Goal: Task Accomplishment & Management: Use online tool/utility

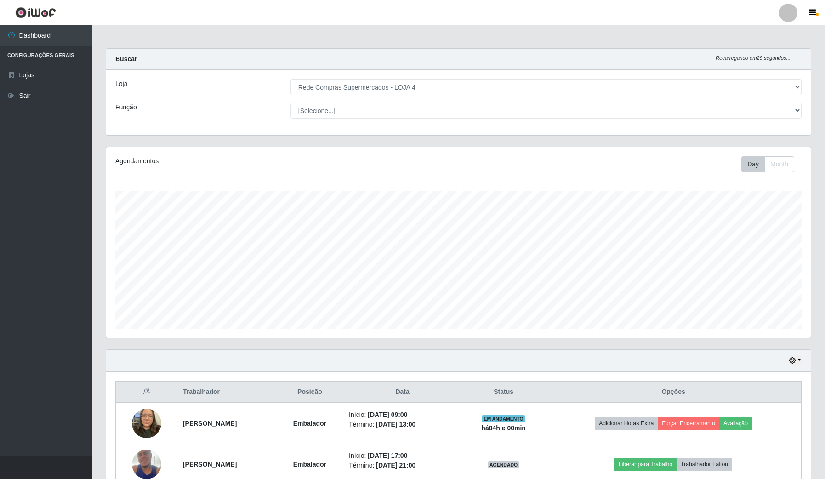
select select "159"
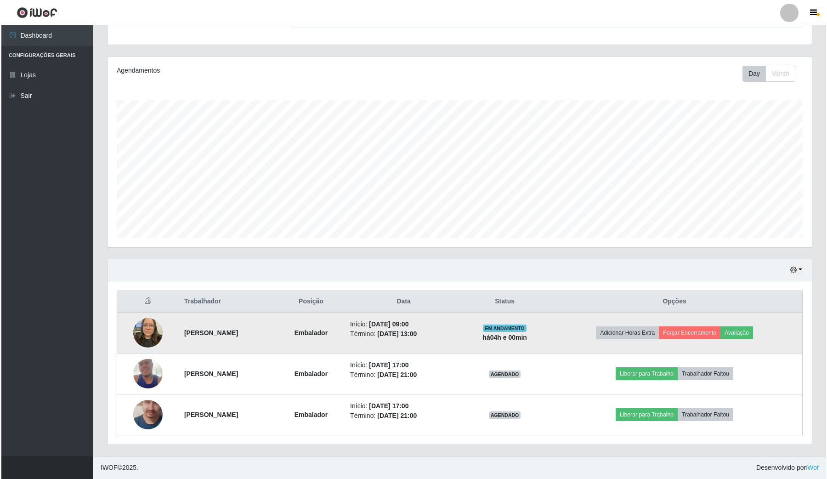
scroll to position [191, 704]
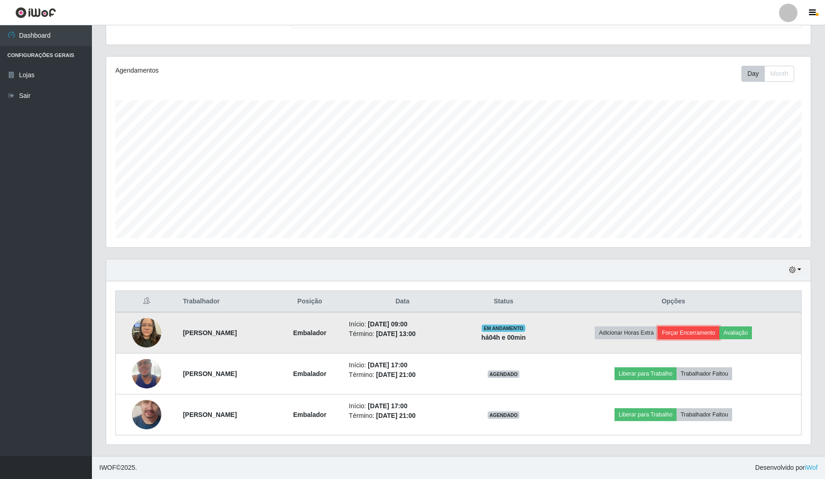
click at [708, 331] on button "Forçar Encerramento" at bounding box center [689, 332] width 62 height 13
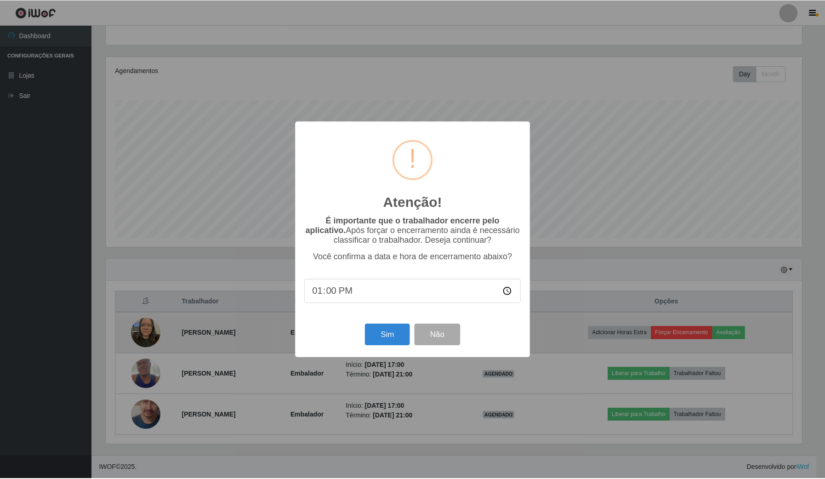
scroll to position [191, 698]
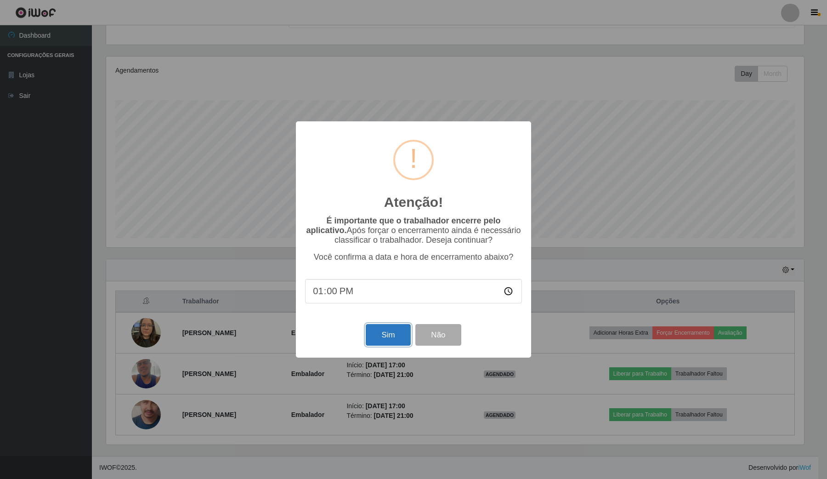
click at [371, 332] on button "Sim" at bounding box center [388, 335] width 45 height 22
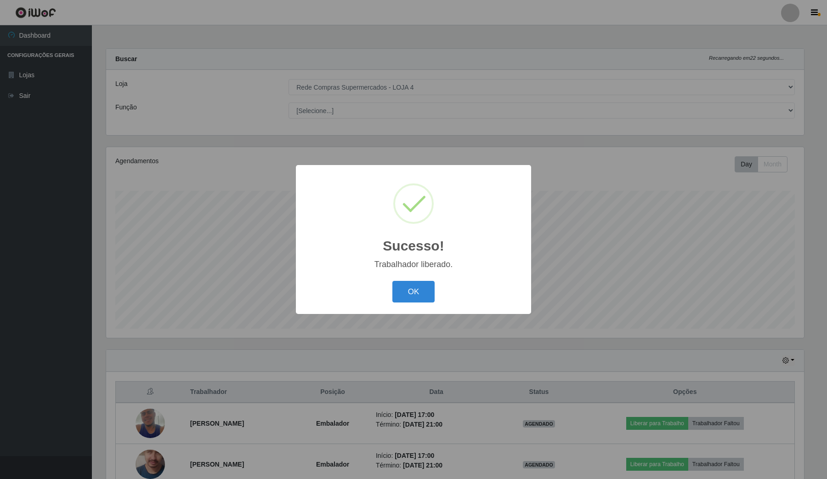
click at [407, 278] on div "Sucesso! × Trabalhador liberado. OK Cancel" at bounding box center [413, 239] width 235 height 149
click at [416, 286] on button "OK" at bounding box center [413, 292] width 43 height 22
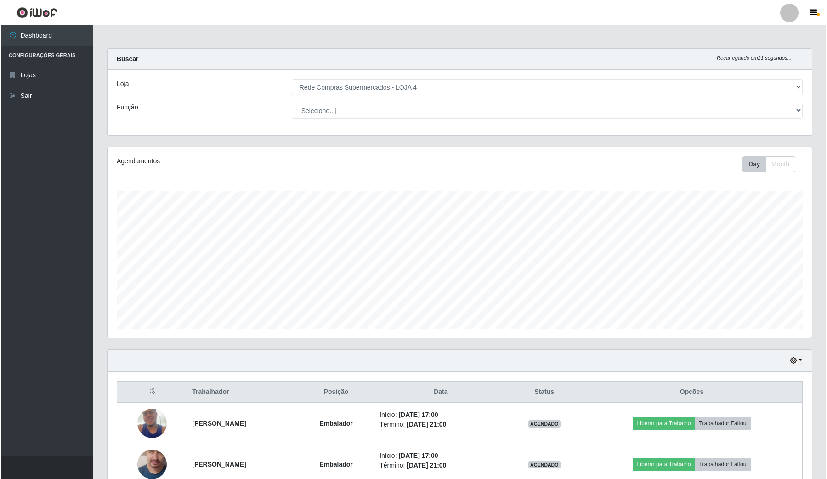
scroll to position [51, 0]
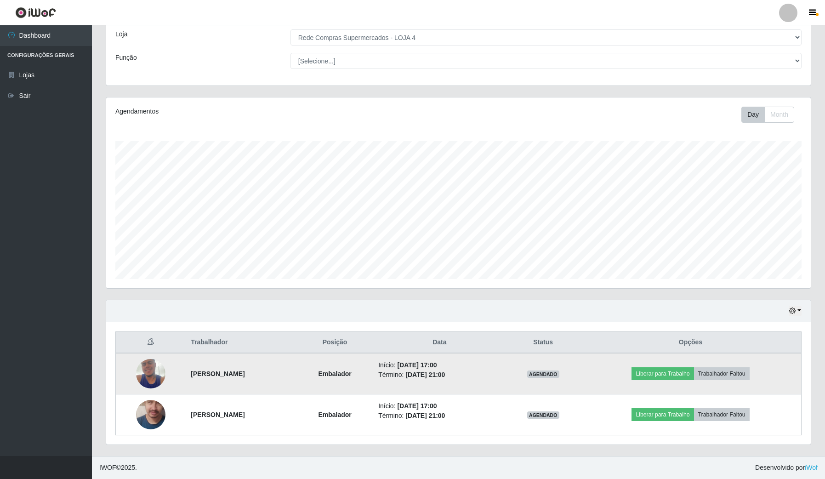
click at [147, 376] on img at bounding box center [150, 373] width 29 height 52
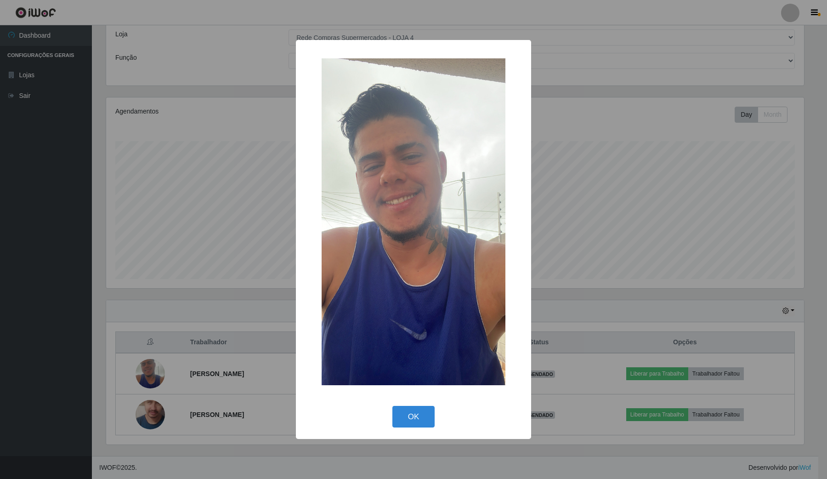
click at [221, 371] on div "× OK Cancel" at bounding box center [413, 239] width 827 height 479
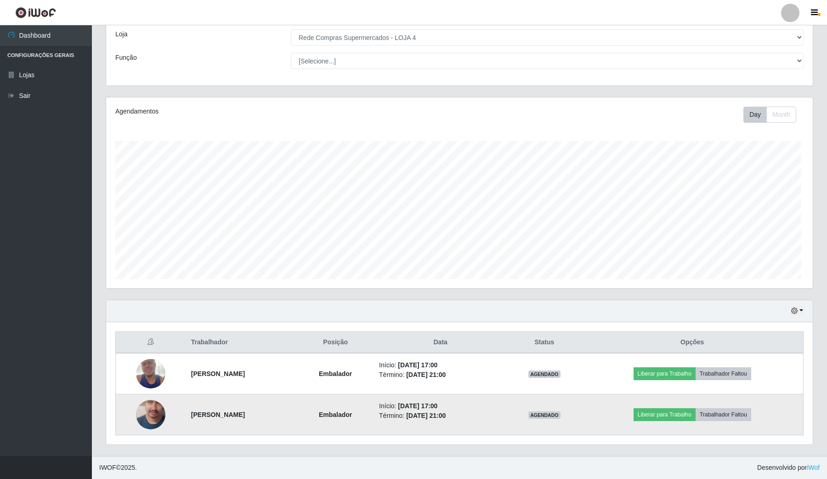
scroll to position [191, 704]
click at [154, 414] on img at bounding box center [150, 414] width 29 height 67
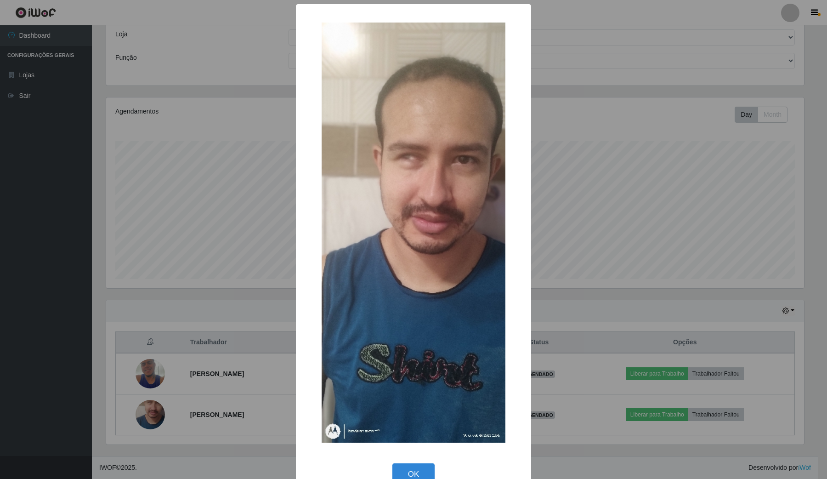
click at [220, 397] on div "× OK Cancel" at bounding box center [413, 239] width 827 height 479
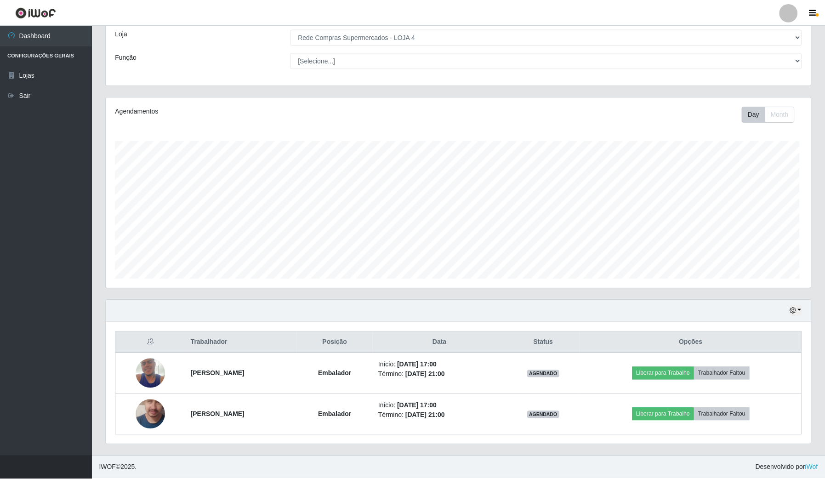
scroll to position [191, 704]
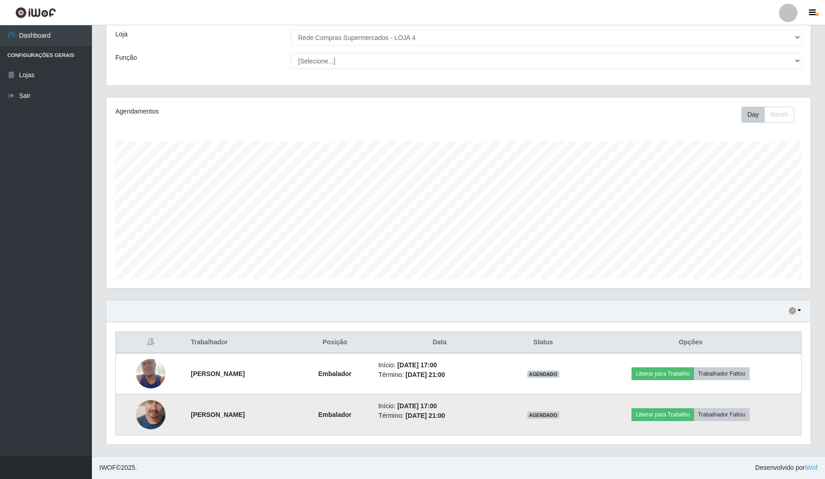
click at [146, 409] on img at bounding box center [150, 414] width 29 height 67
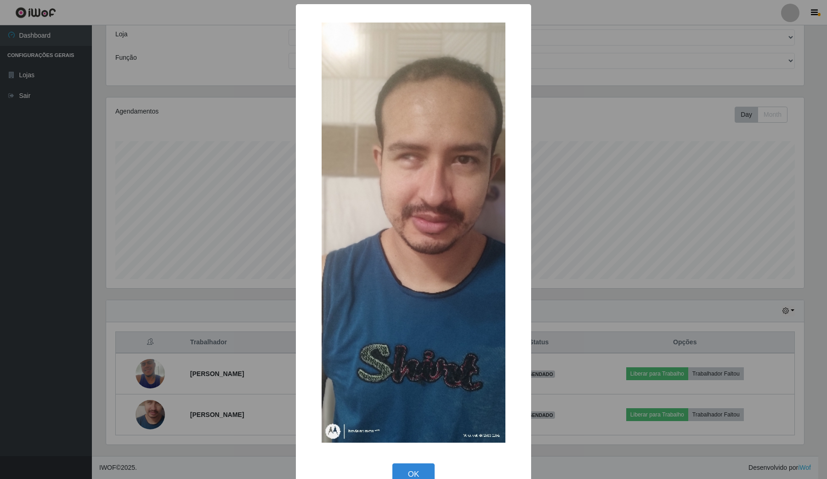
click at [161, 401] on div "× OK Cancel" at bounding box center [413, 239] width 827 height 479
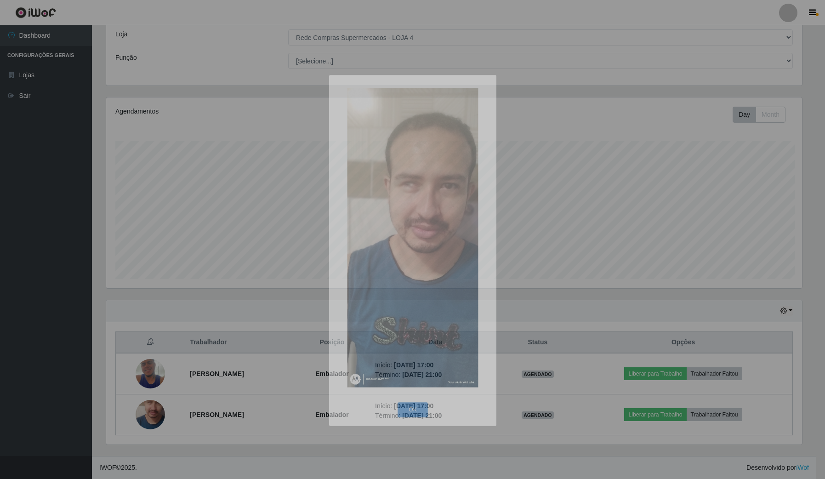
scroll to position [191, 704]
